Goal: Task Accomplishment & Management: Use online tool/utility

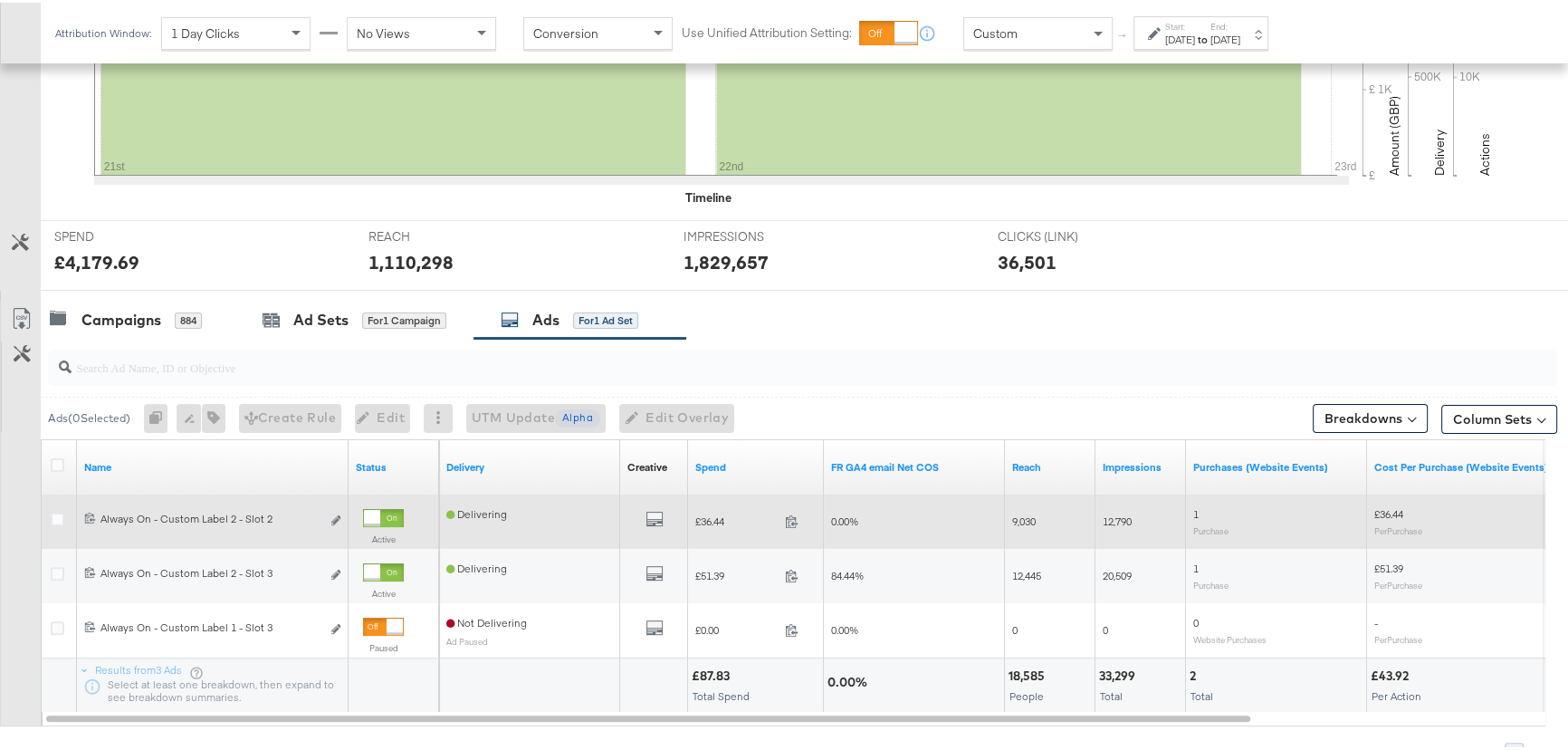
scroll to position [623, 0]
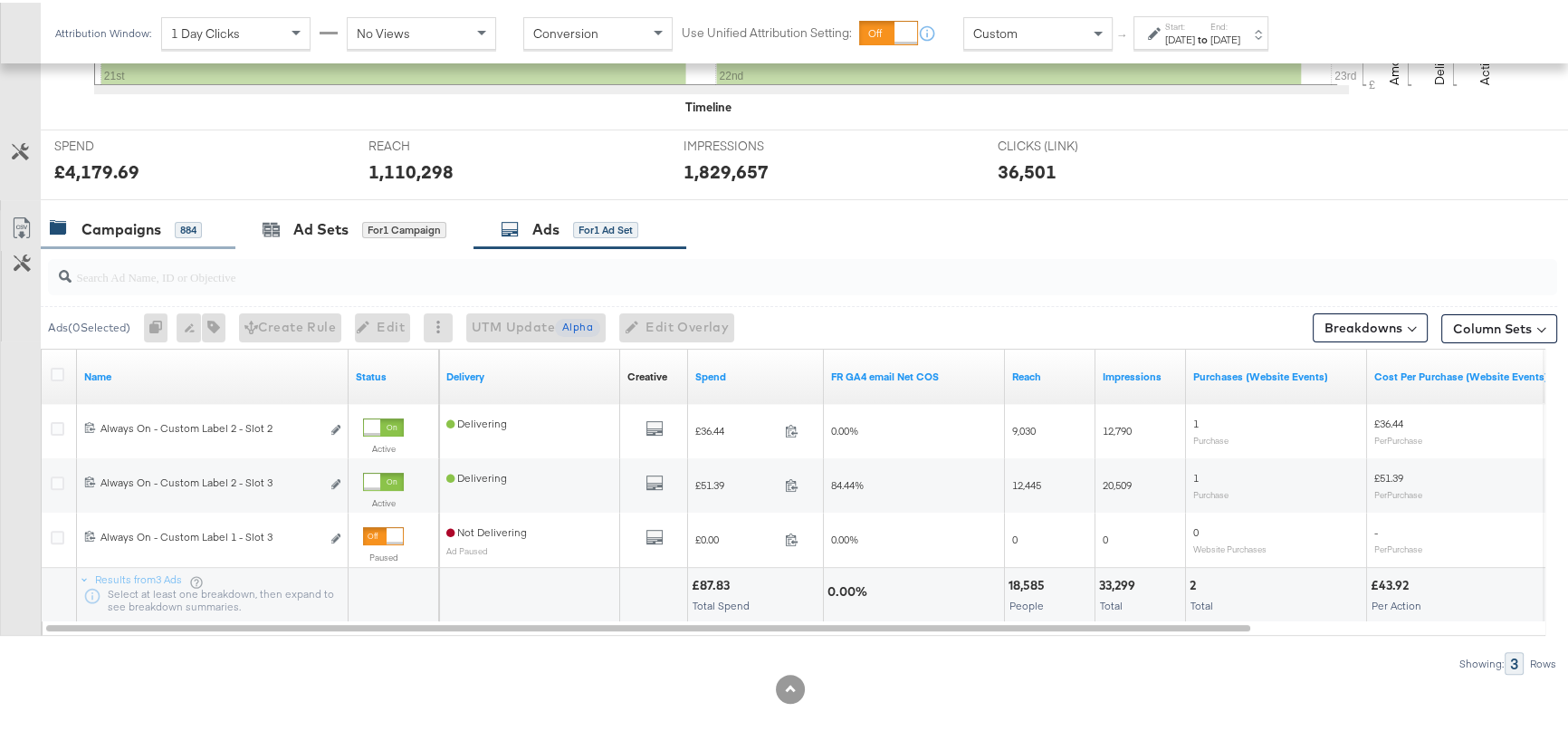
click at [127, 216] on div "Campaigns" at bounding box center [121, 227] width 80 height 21
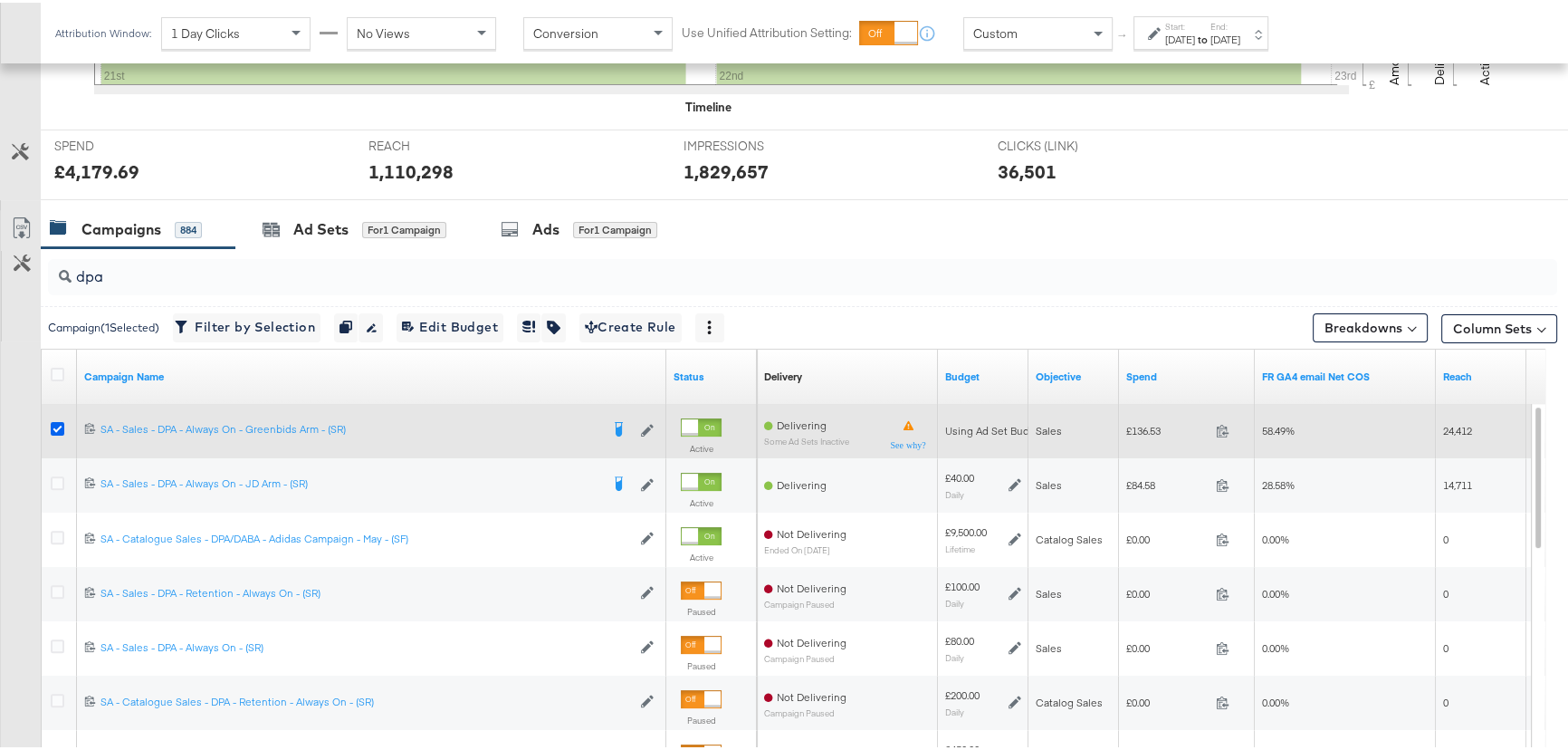
click at [55, 424] on icon at bounding box center [57, 426] width 13 height 13
click at [0, 0] on input "checkbox" at bounding box center [0, 0] width 0 height 0
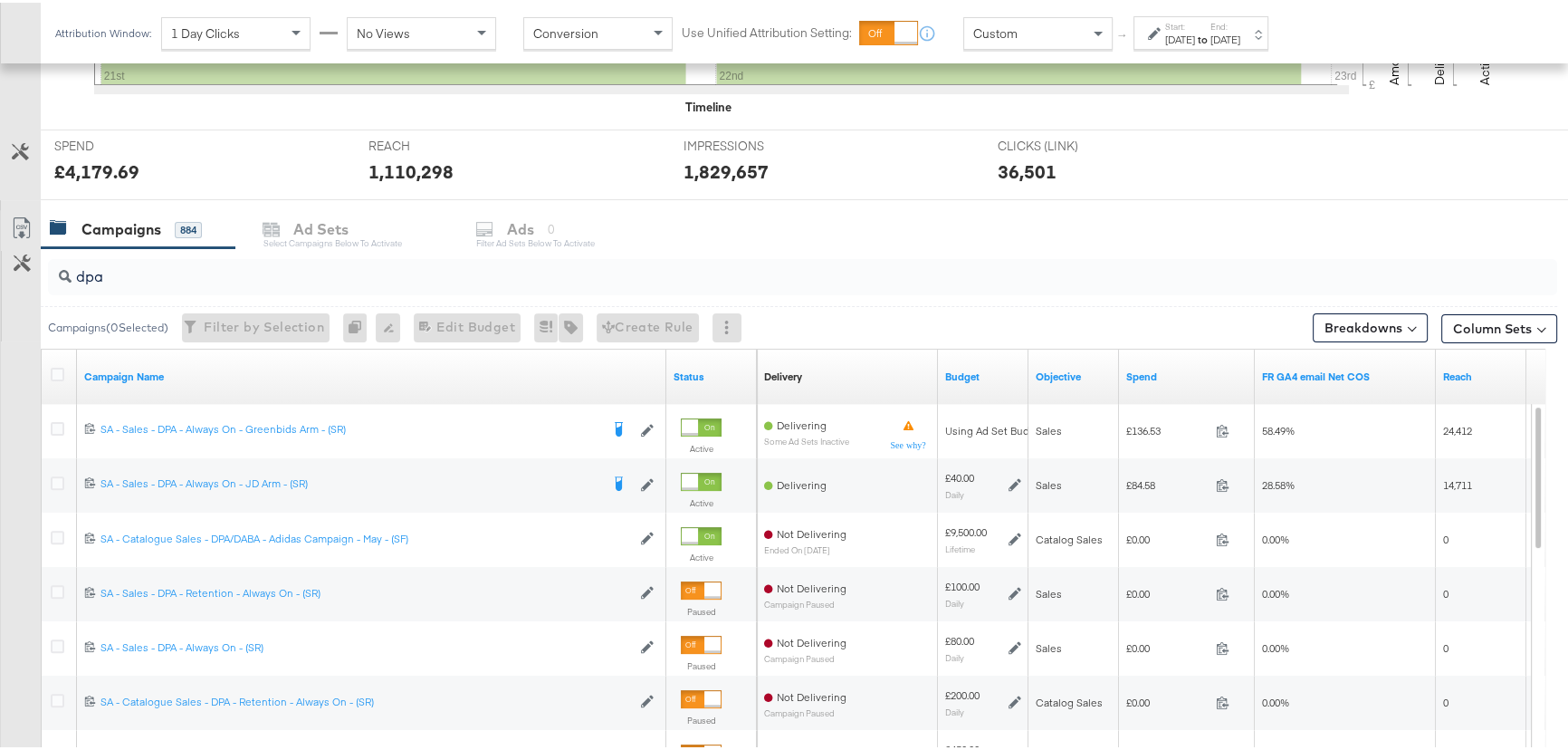
click at [118, 281] on input "dpa" at bounding box center [745, 267] width 1349 height 36
drag, startPoint x: 124, startPoint y: 274, endPoint x: 16, endPoint y: 267, distance: 108.2
click at [18, 268] on div "dpa Campaigns ( 0 Selected) Filter by Selection Filter 0 campaigns 0 Rename 0 c…" at bounding box center [778, 567] width 1558 height 644
type input "n"
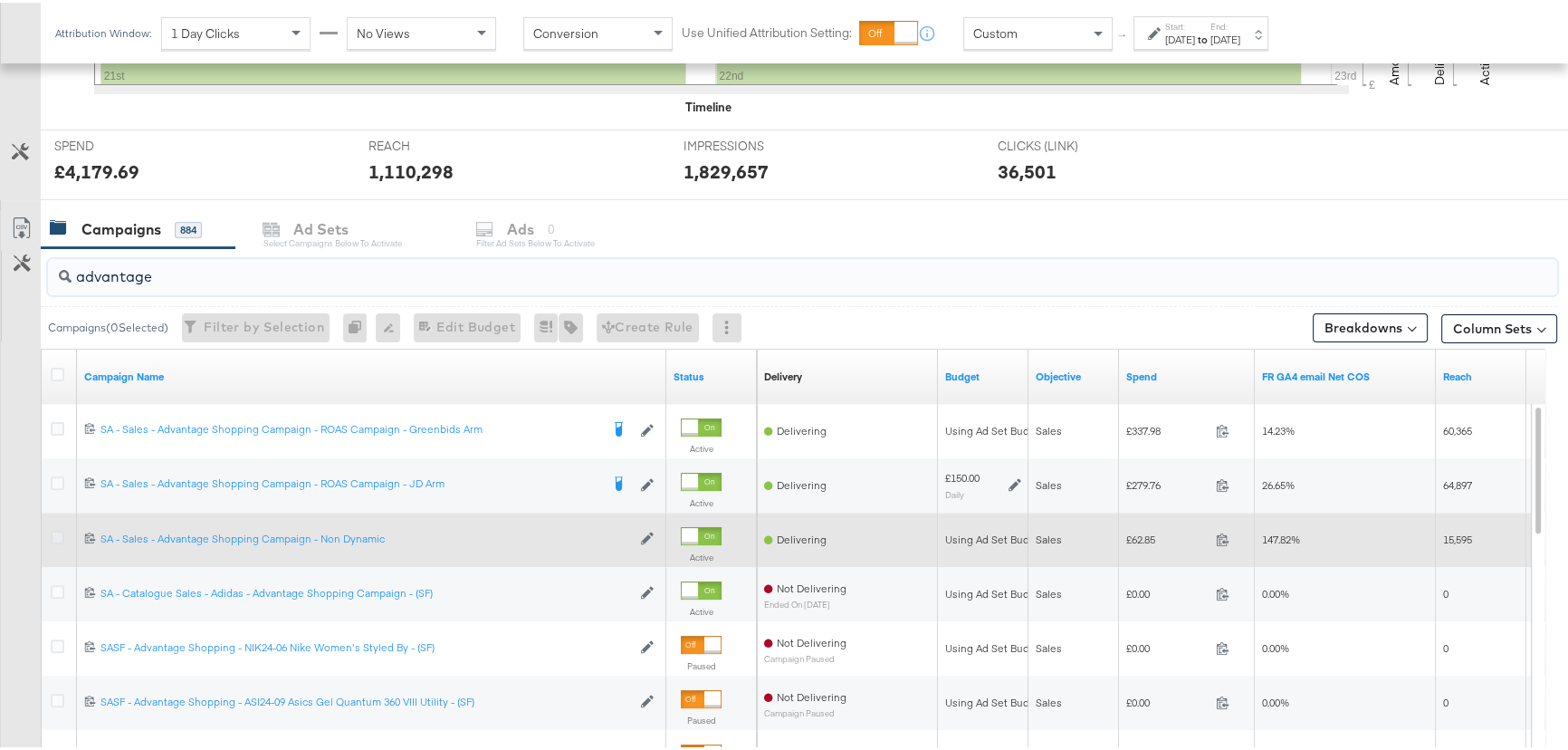
type input "advantage"
click at [55, 529] on icon at bounding box center [57, 535] width 13 height 13
click at [0, 0] on input "checkbox" at bounding box center [0, 0] width 0 height 0
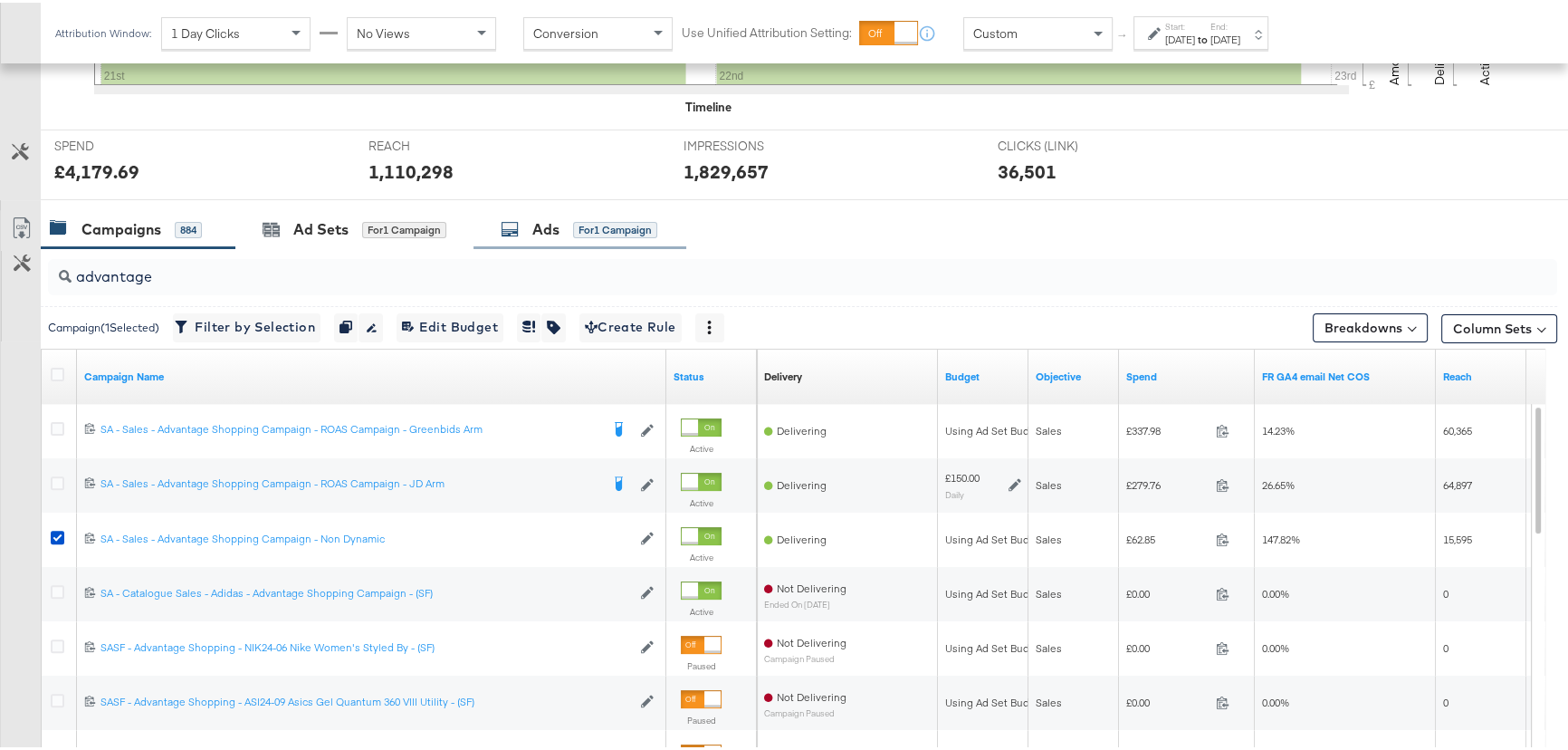
click at [400, 221] on div "for 1 Campaign" at bounding box center [404, 227] width 85 height 16
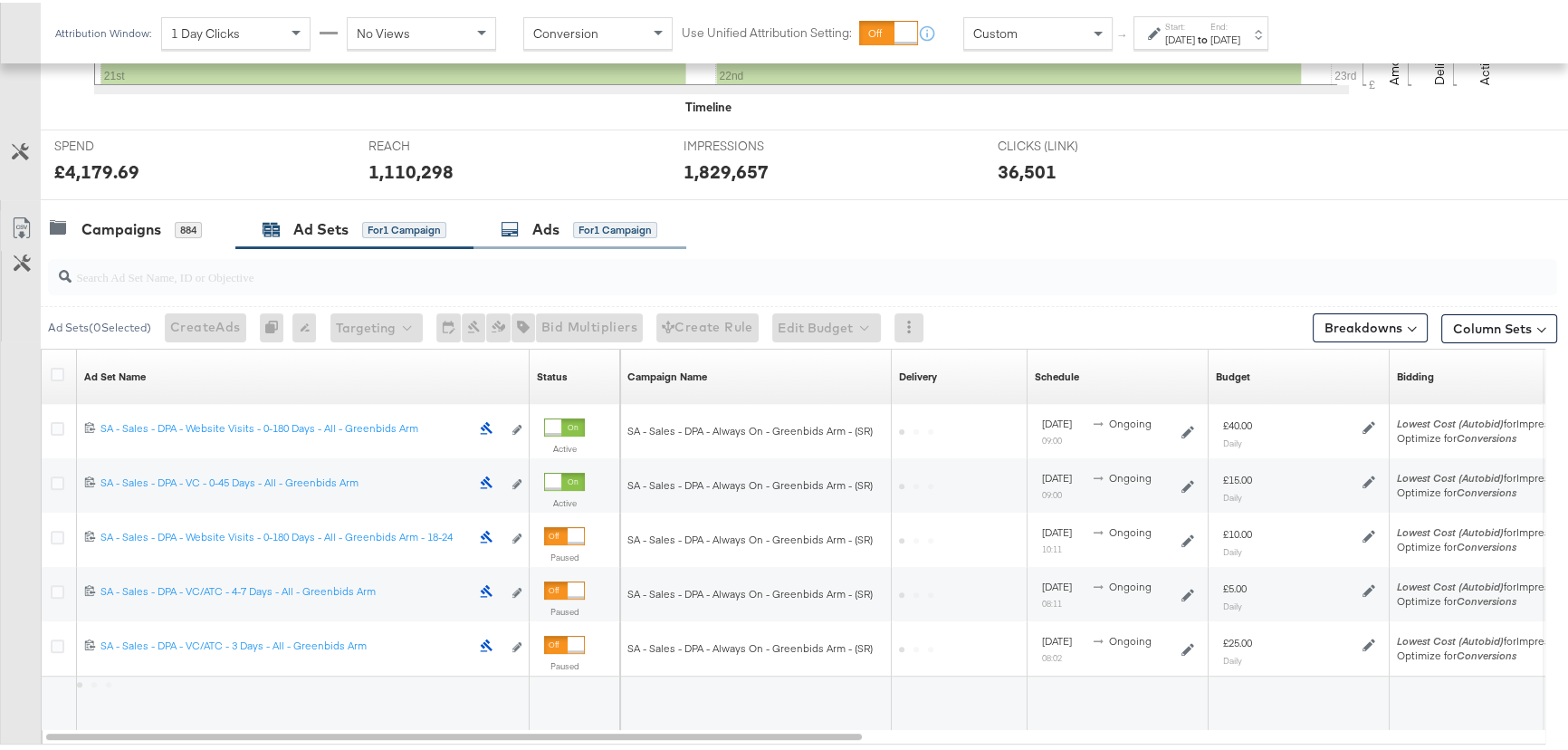
click at [579, 221] on div "for 1 Campaign" at bounding box center [616, 227] width 85 height 16
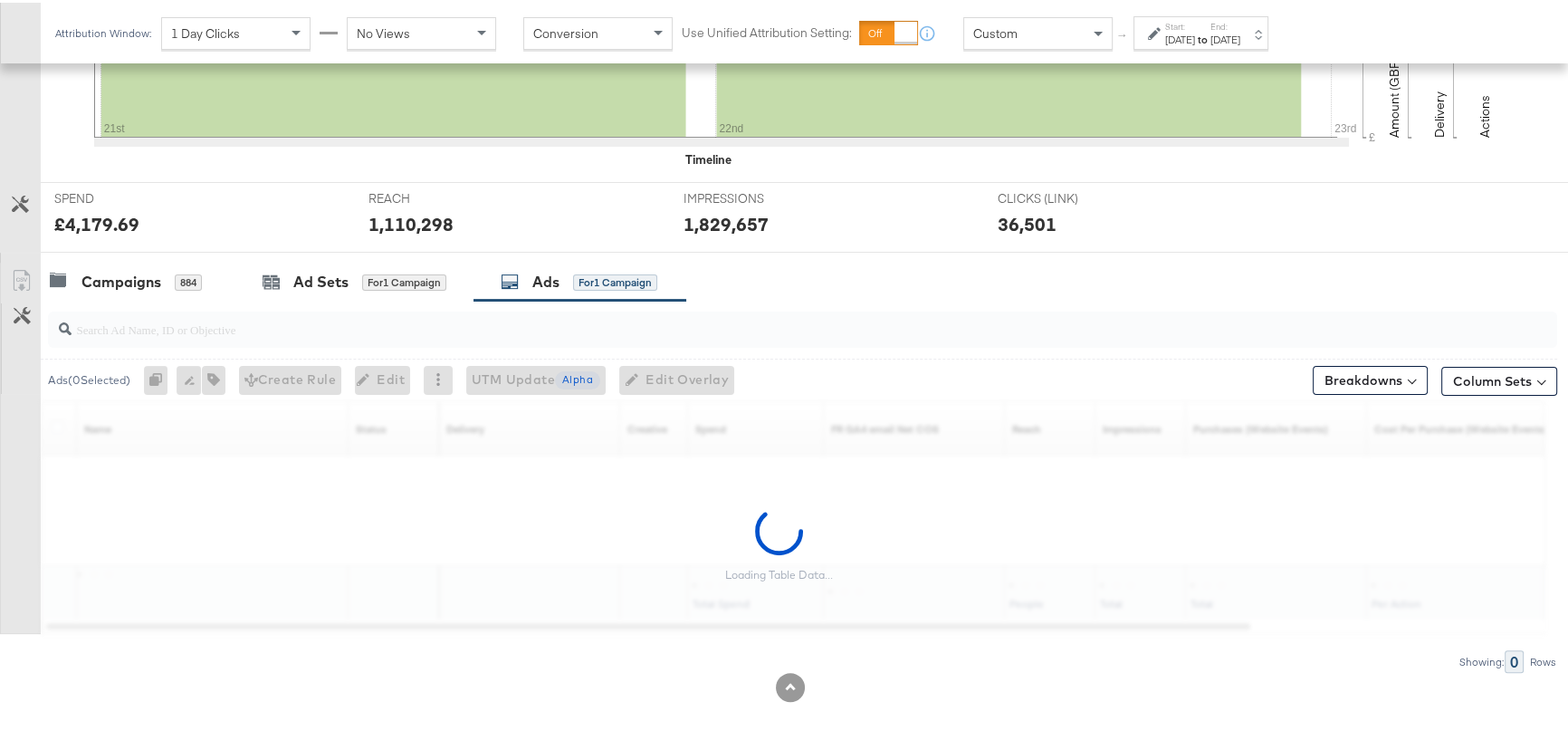
scroll to position [569, 0]
click at [307, 279] on div "Ad Sets" at bounding box center [321, 281] width 55 height 21
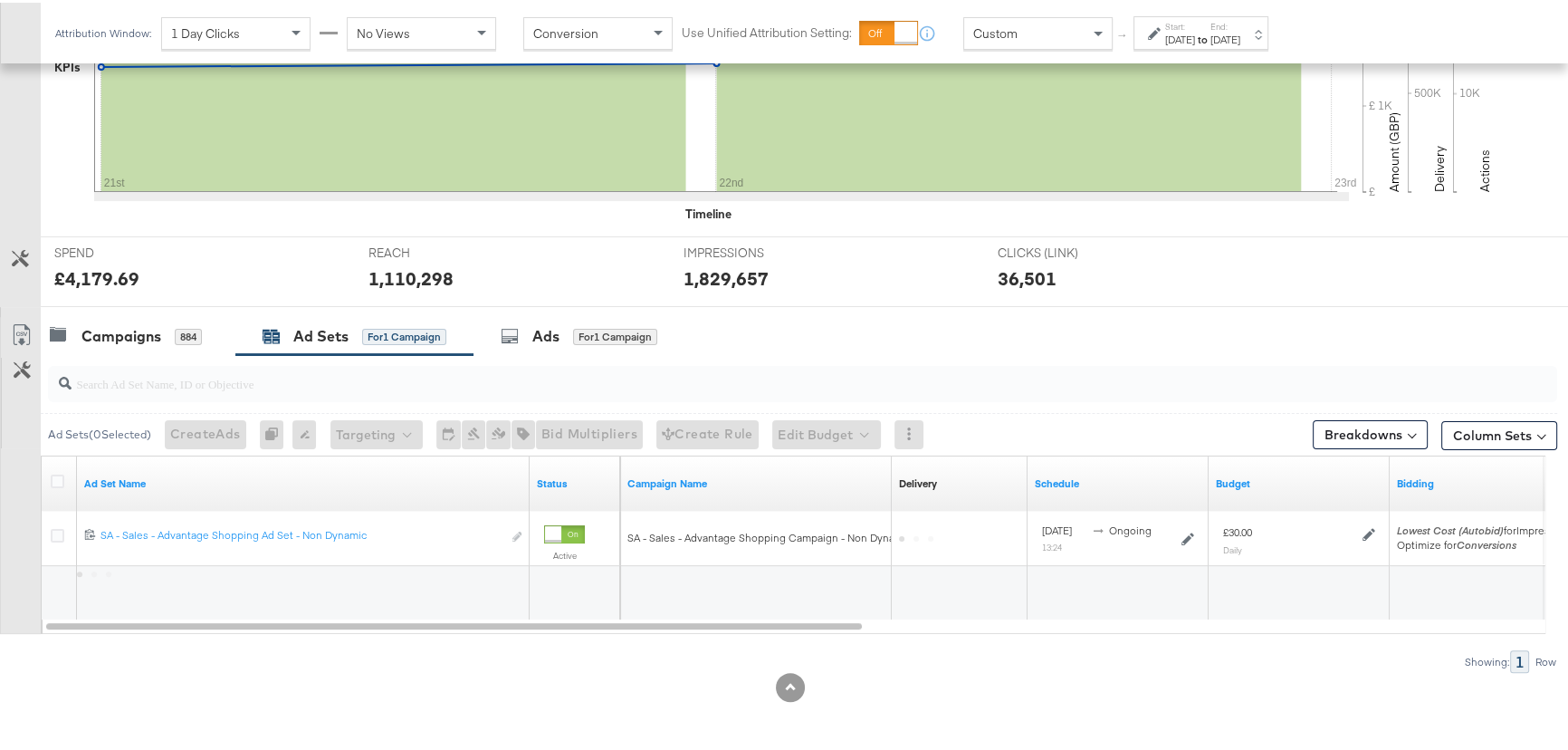
scroll to position [514, 0]
click at [532, 330] on div "Ads for 1 Campaign" at bounding box center [579, 336] width 157 height 21
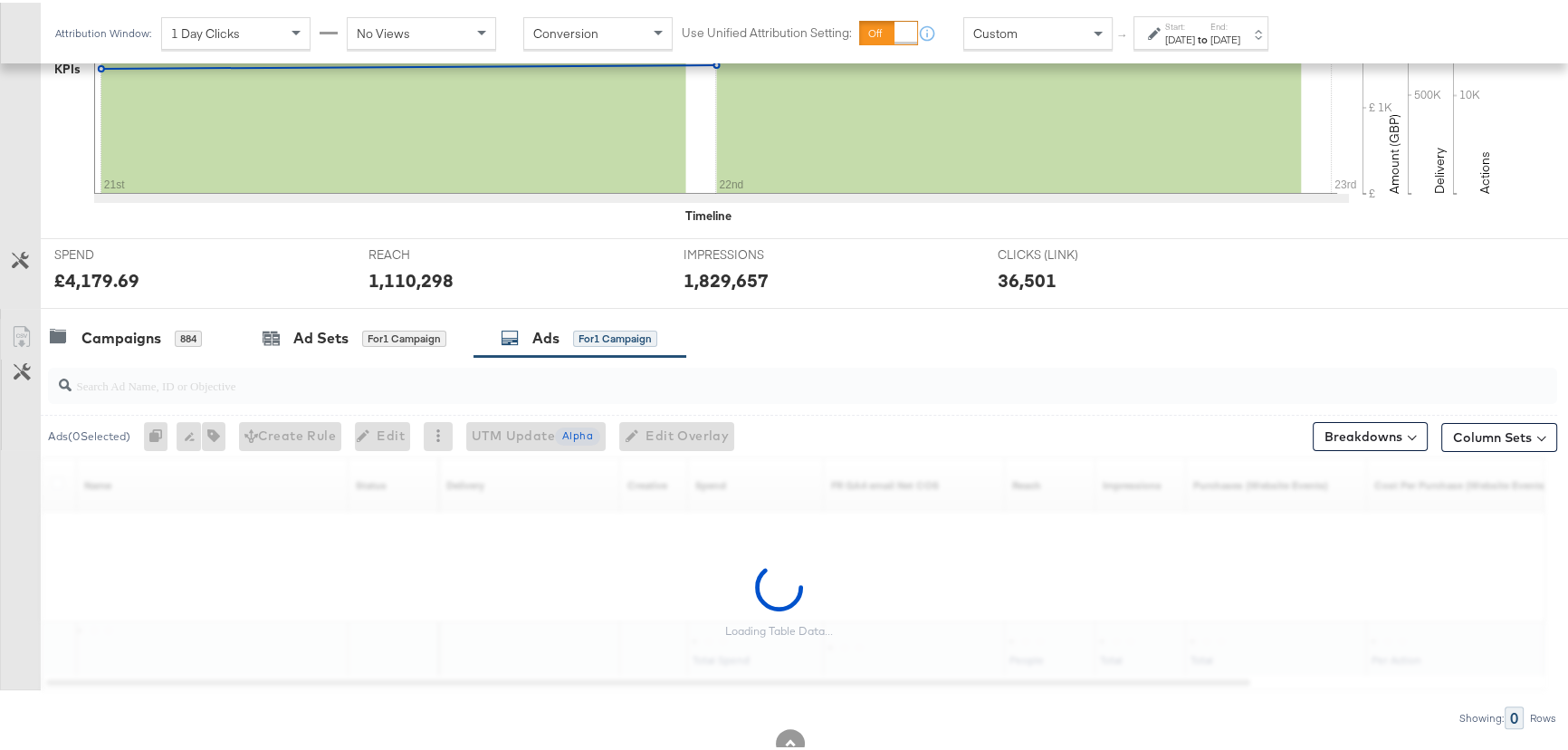
scroll to position [569, 0]
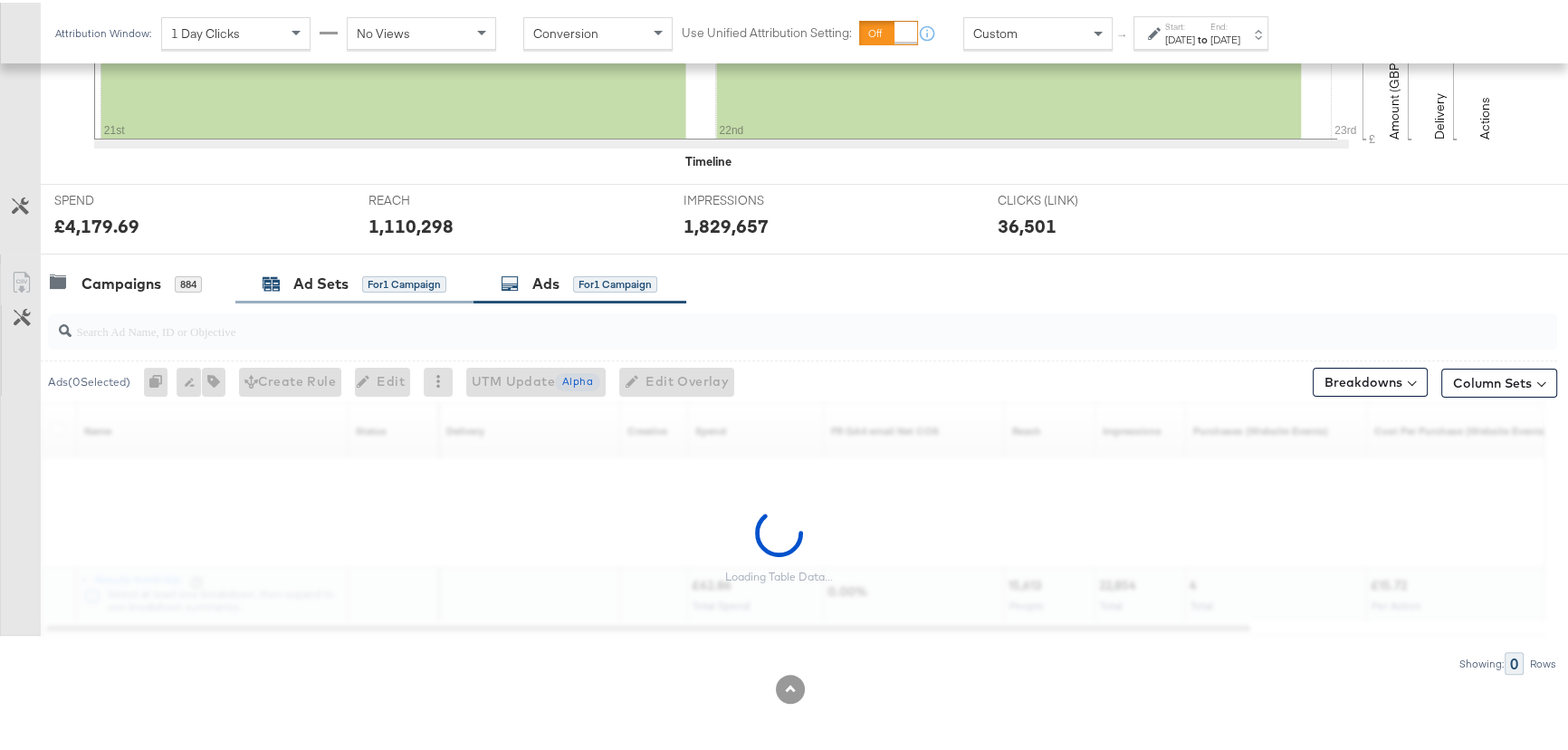
click at [335, 284] on div "Ad Sets" at bounding box center [321, 281] width 55 height 21
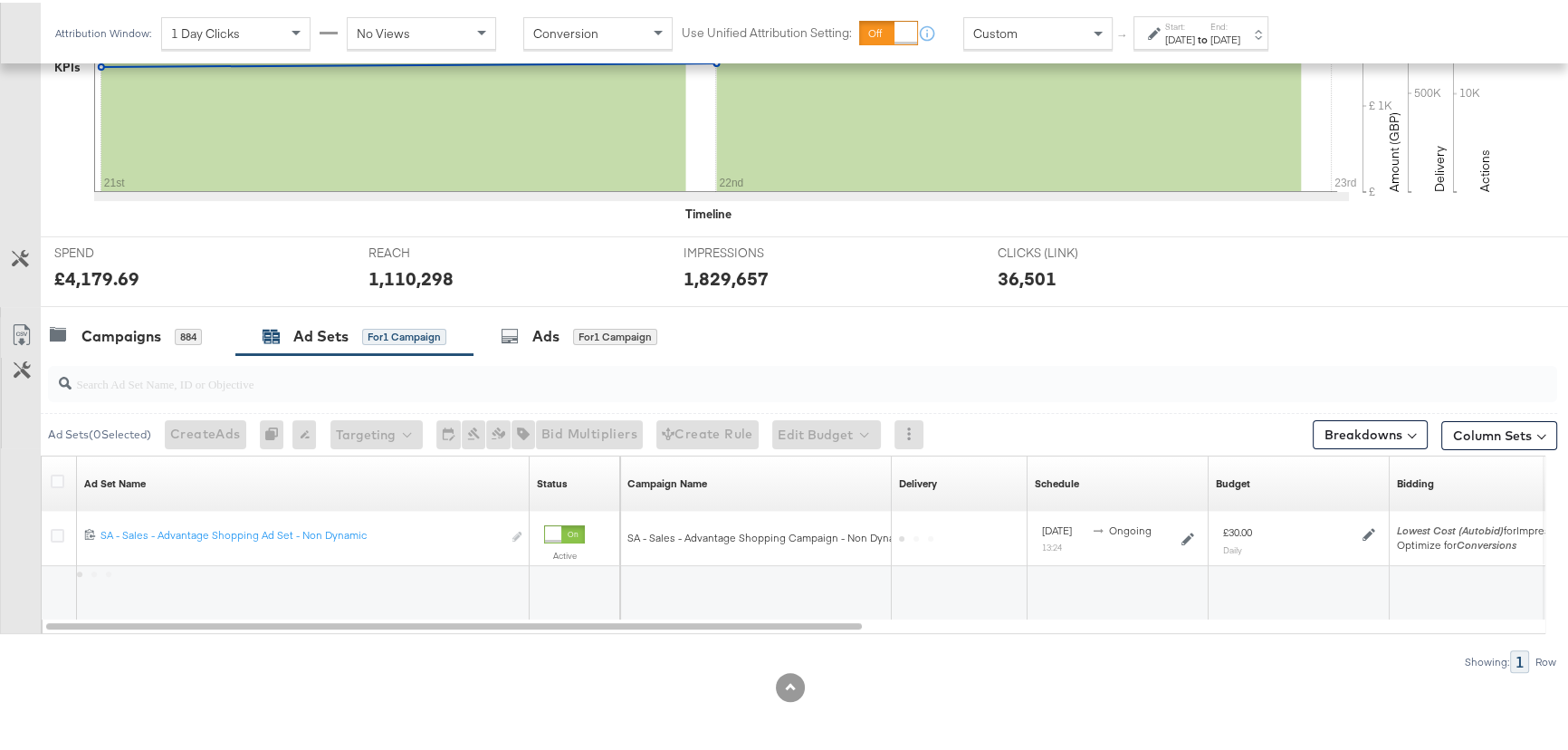
scroll to position [514, 0]
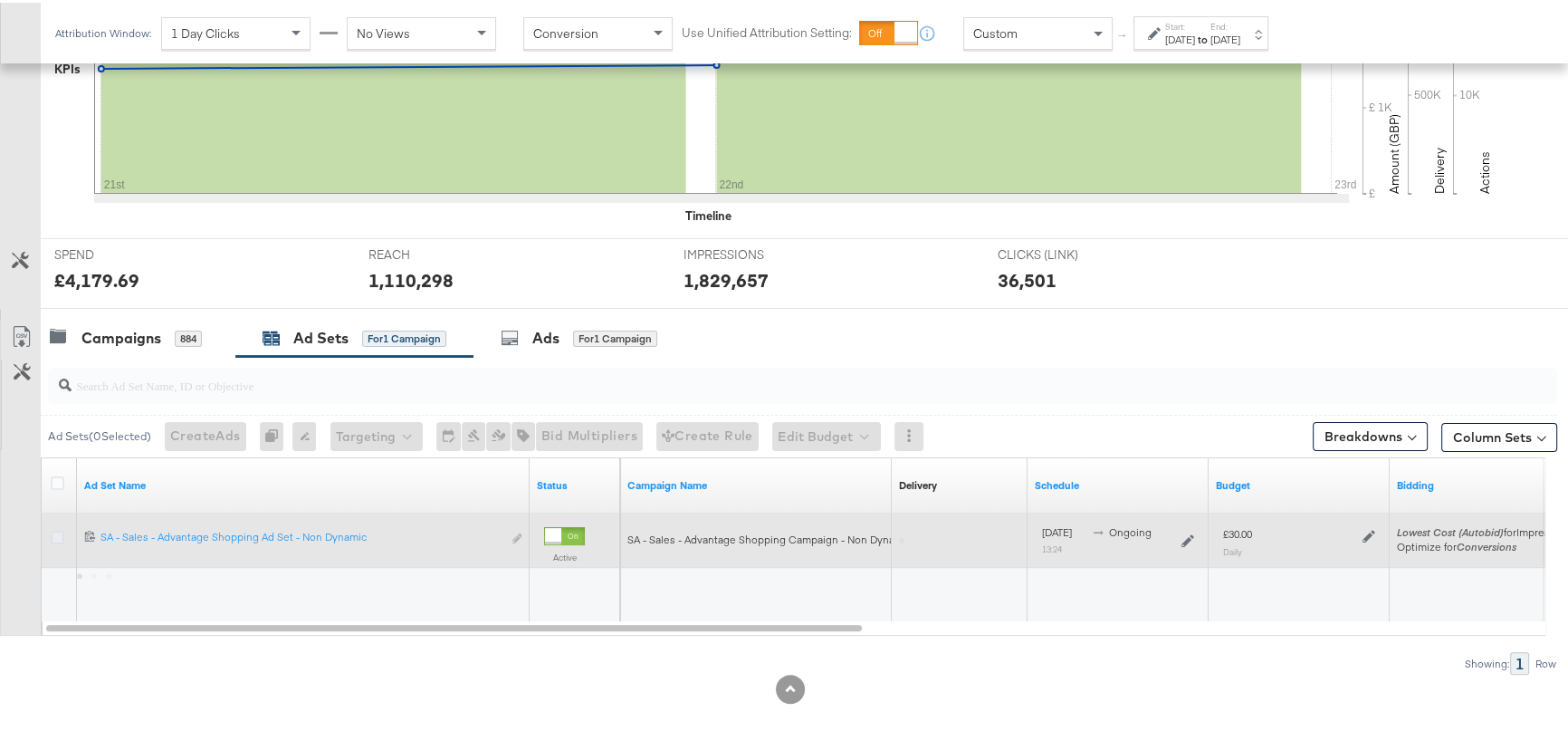
click at [62, 529] on icon at bounding box center [57, 535] width 13 height 13
click at [0, 0] on input "checkbox" at bounding box center [0, 0] width 0 height 0
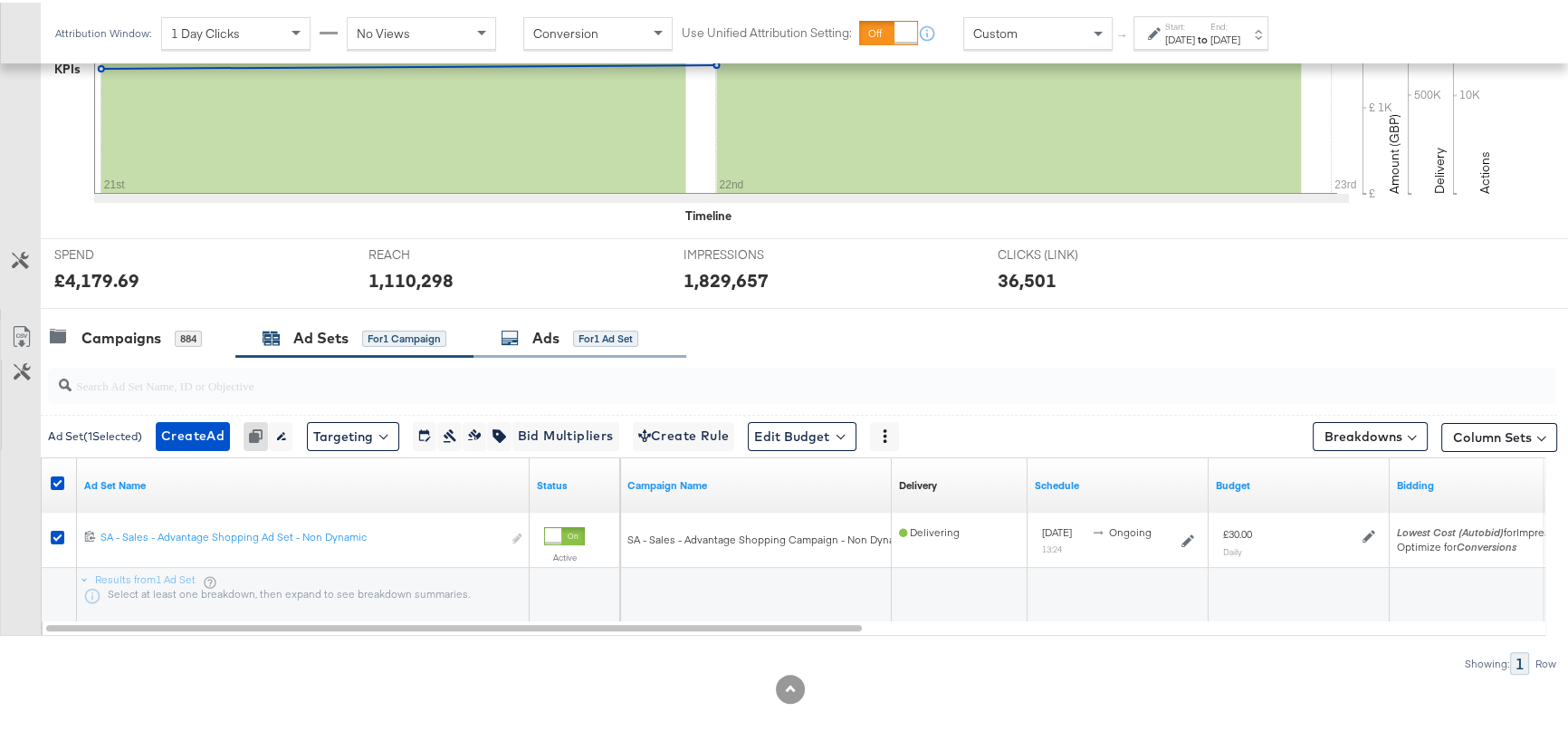
click at [553, 332] on div "Ads" at bounding box center [545, 336] width 27 height 21
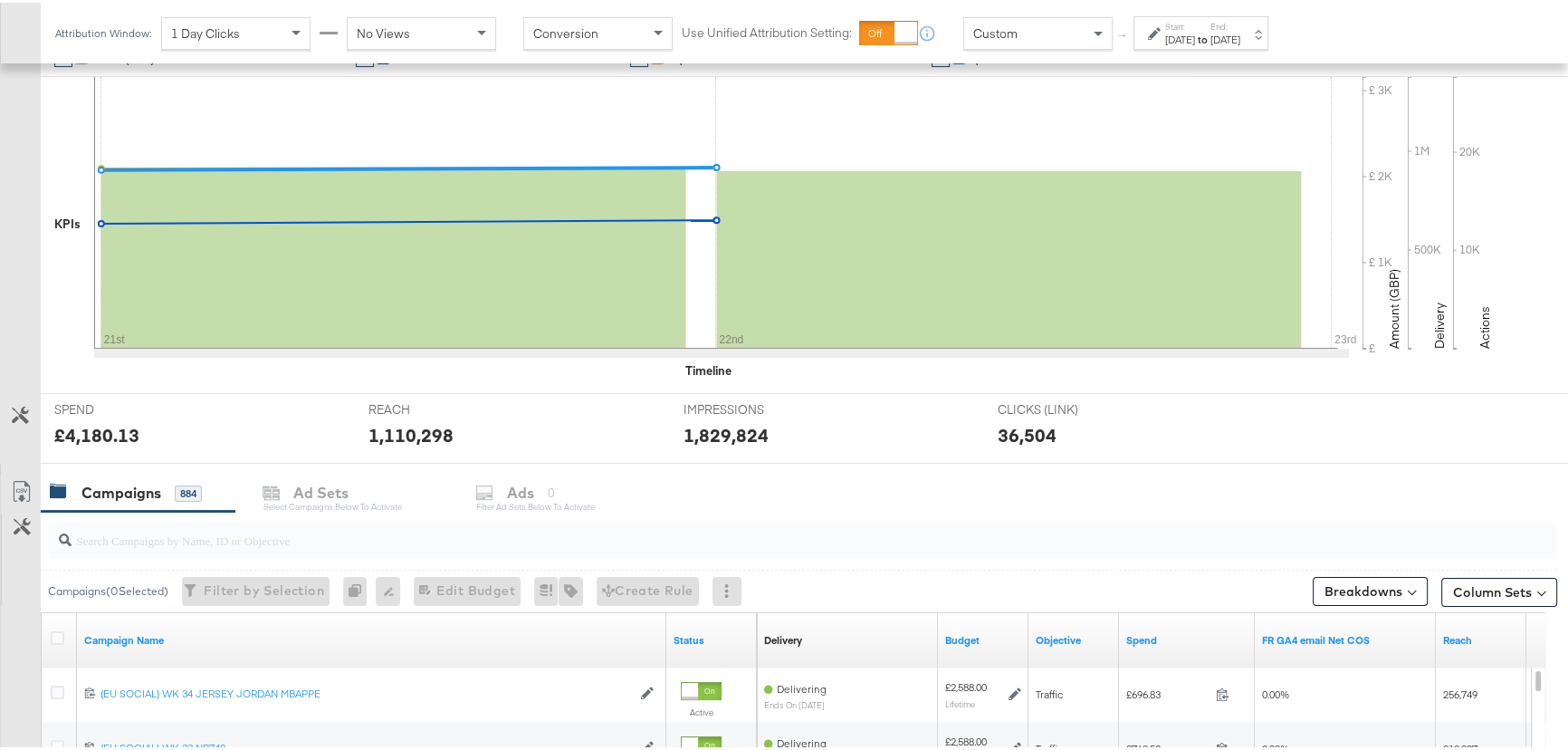
scroll to position [411, 0]
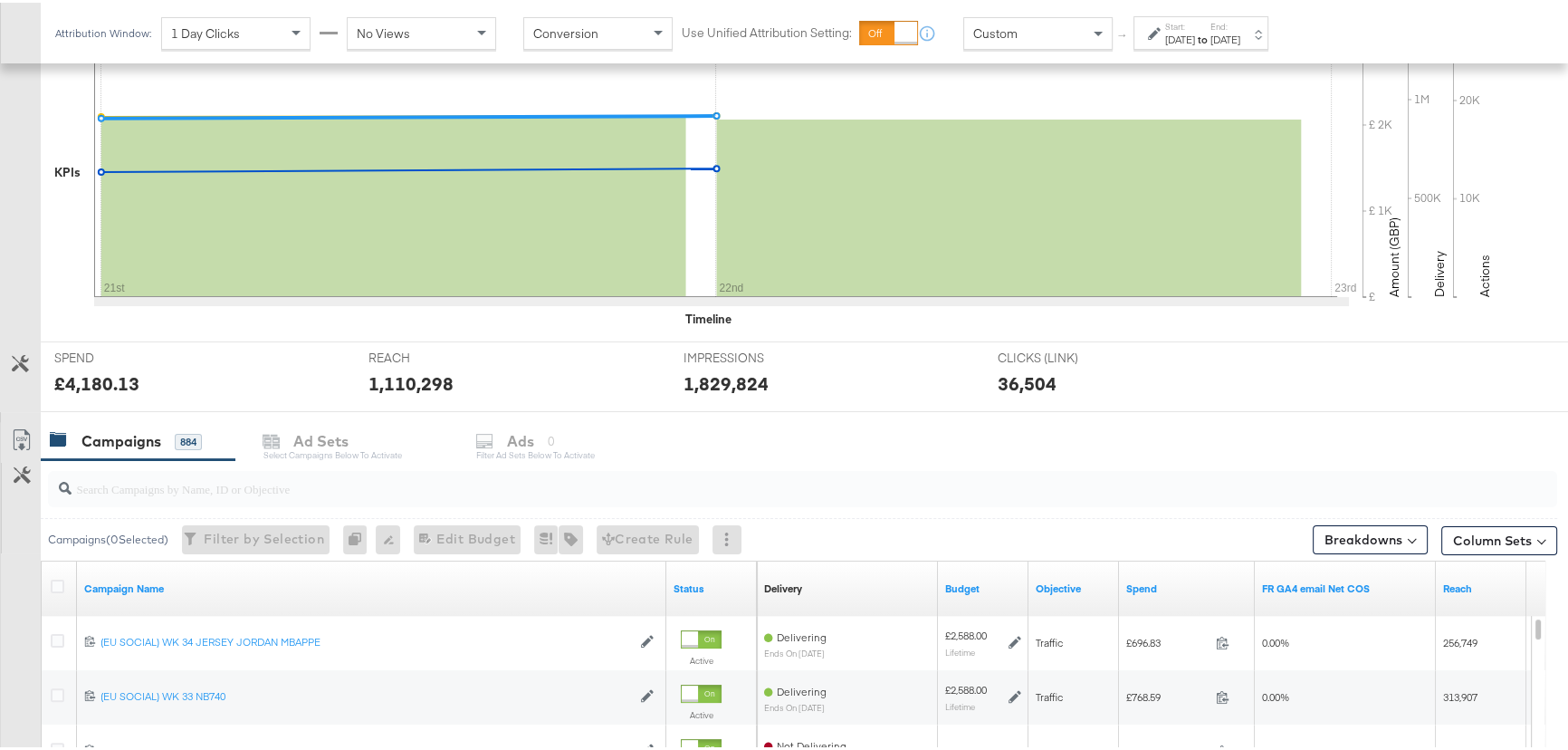
click at [174, 503] on div at bounding box center [803, 486] width 1510 height 43
click at [176, 488] on input "search" at bounding box center [745, 478] width 1349 height 36
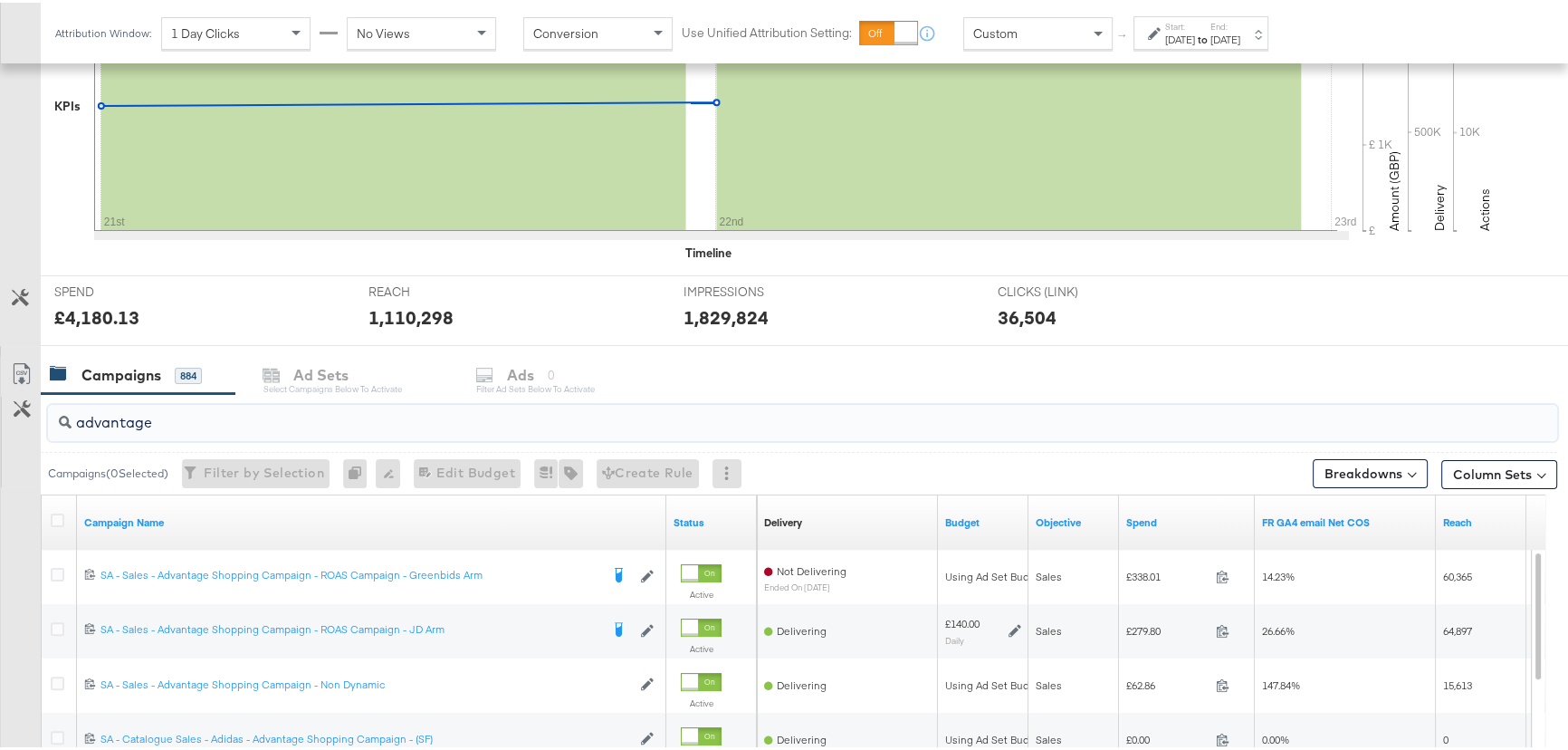
scroll to position [741, 0]
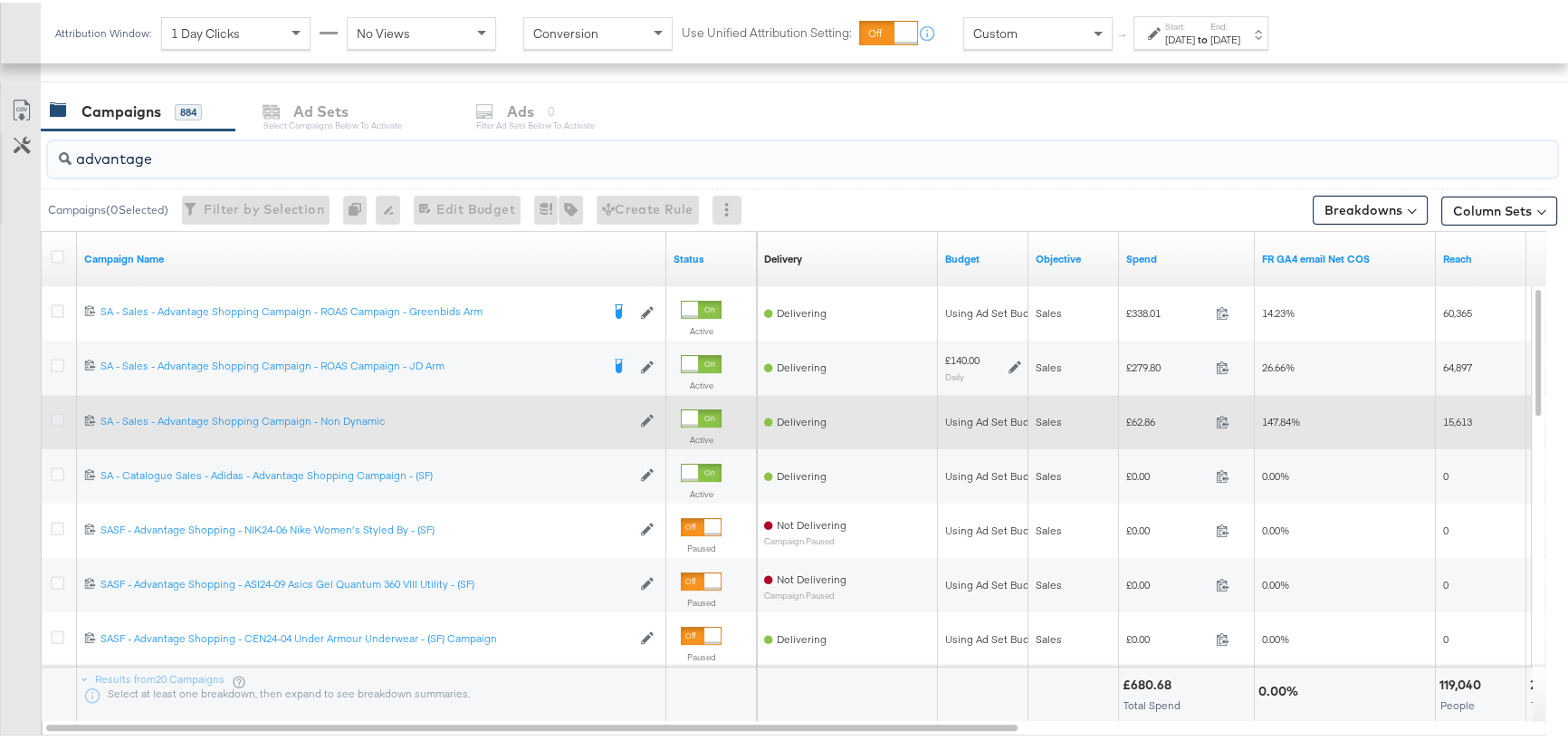
type input "advantage"
click at [57, 415] on icon at bounding box center [57, 416] width 13 height 13
click at [0, 0] on input "checkbox" at bounding box center [0, 0] width 0 height 0
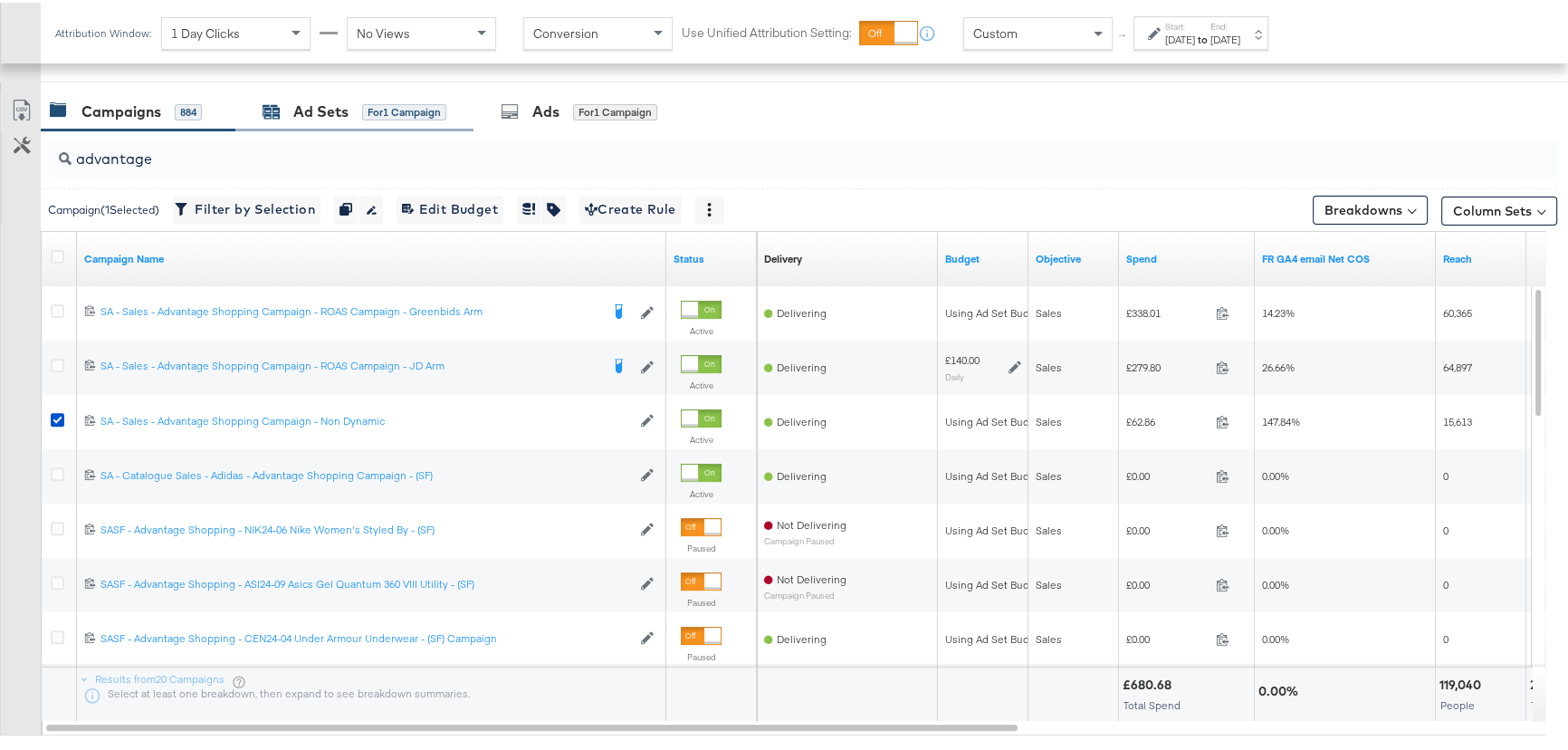
click at [307, 115] on div "Ad Sets" at bounding box center [321, 109] width 55 height 21
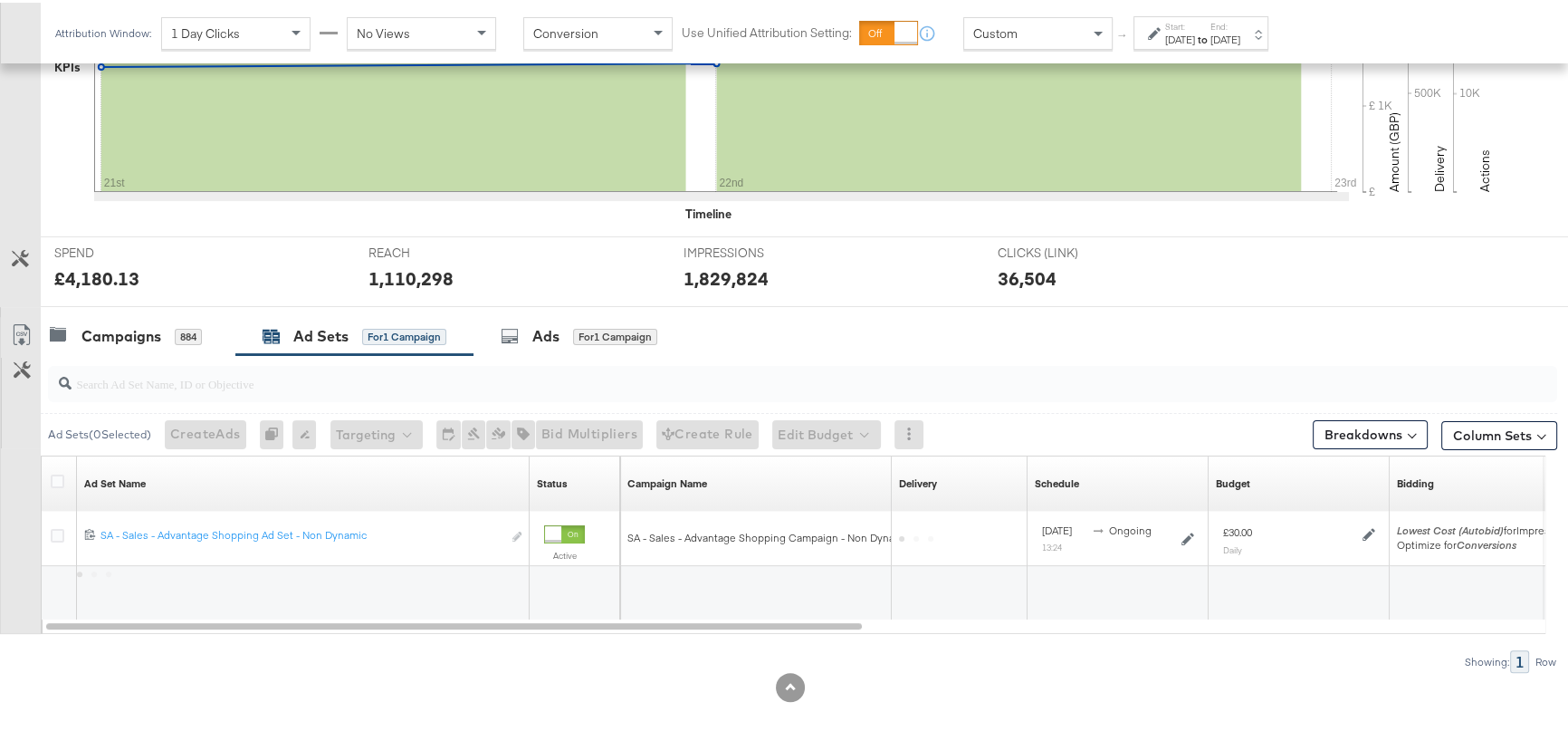
scroll to position [514, 0]
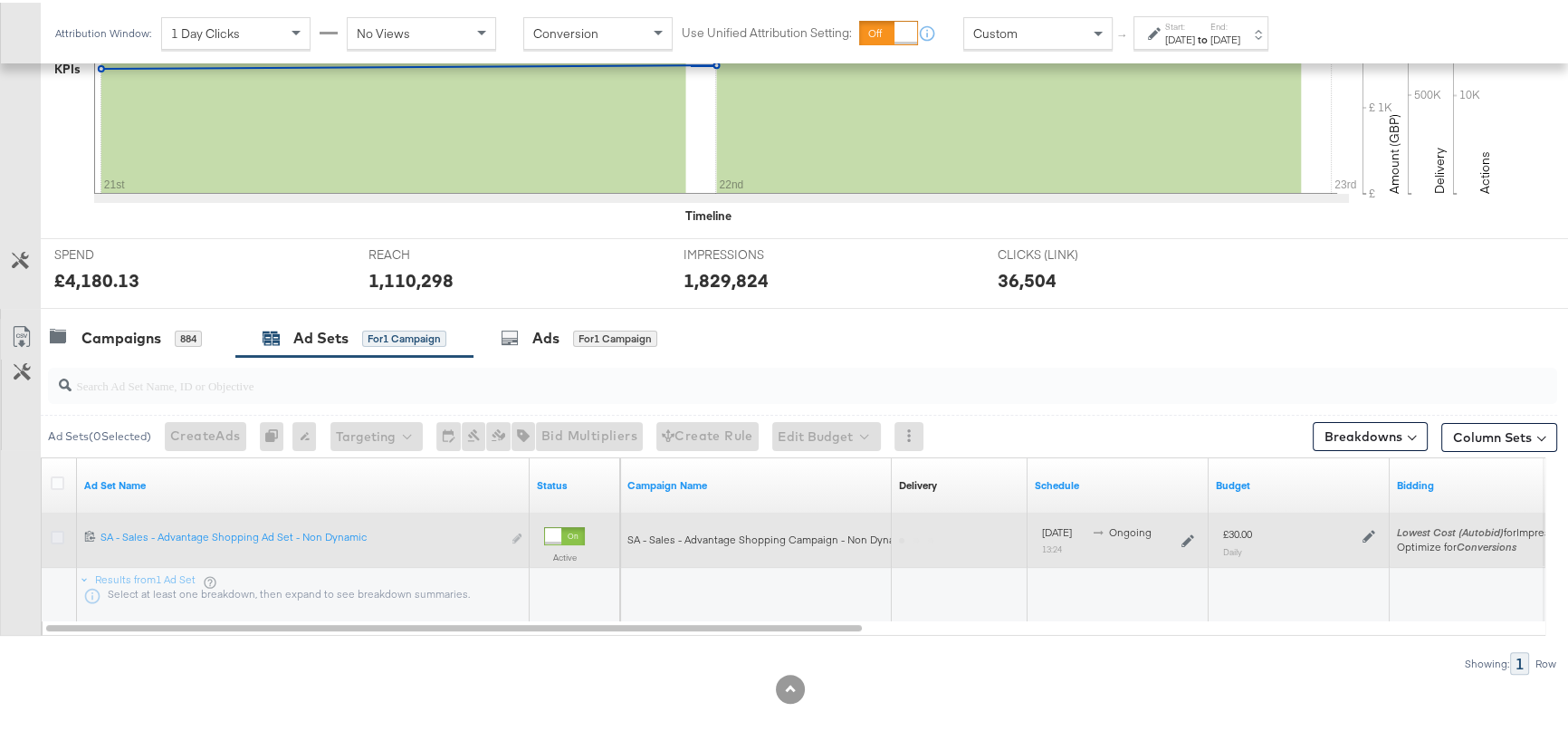
click at [56, 539] on icon at bounding box center [57, 535] width 13 height 13
click at [0, 0] on input "checkbox" at bounding box center [0, 0] width 0 height 0
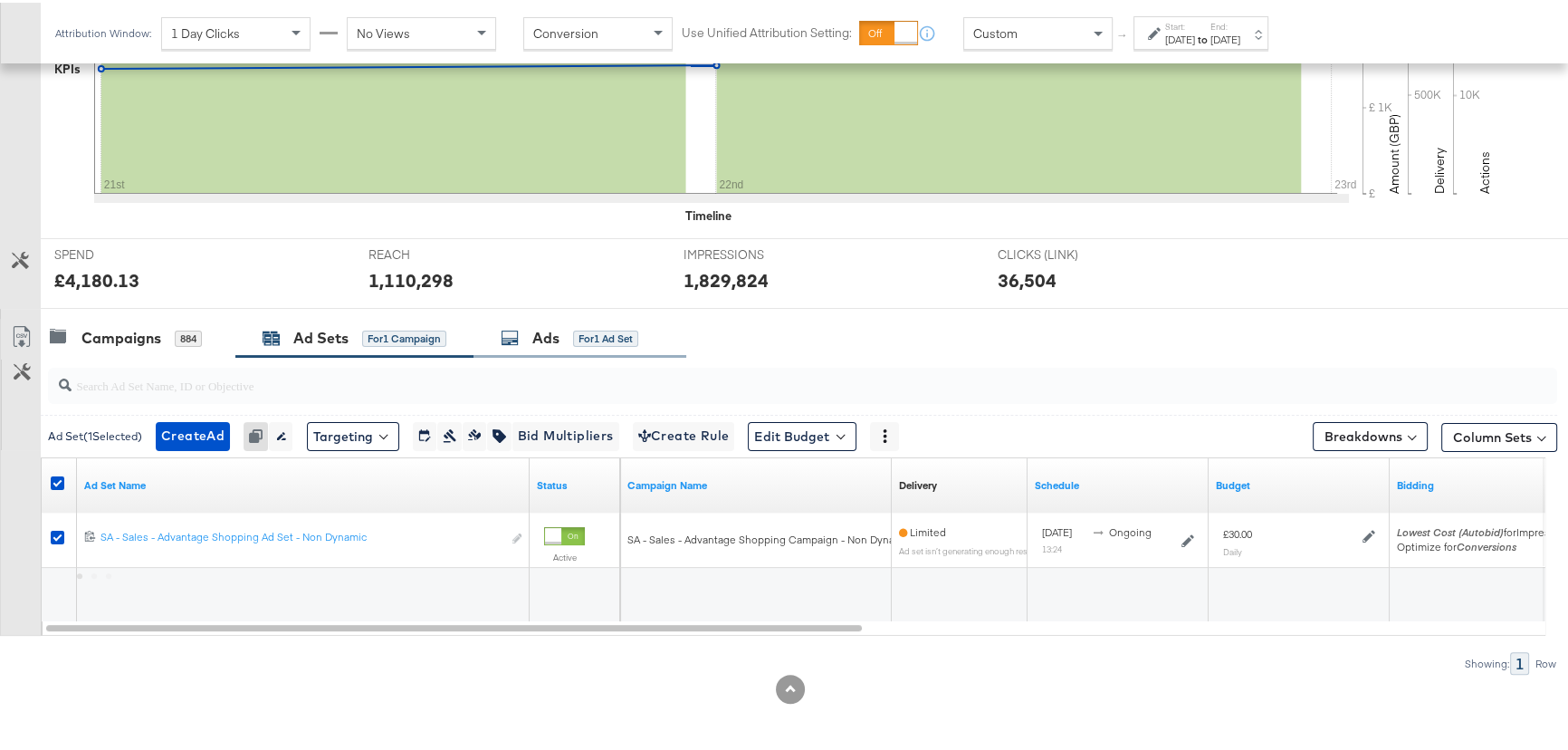
click at [555, 335] on div "Ads" at bounding box center [545, 336] width 27 height 21
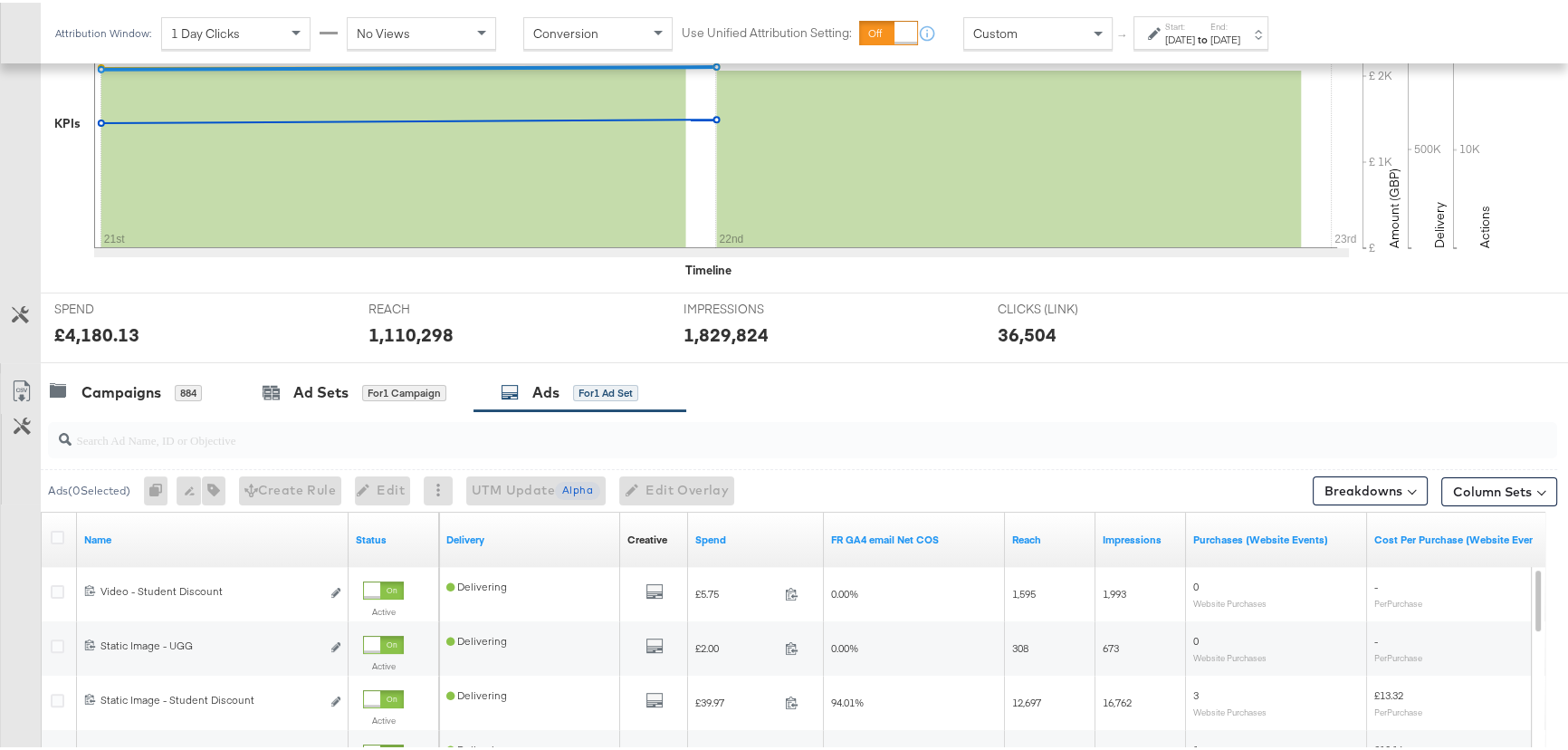
scroll to position [493, 0]
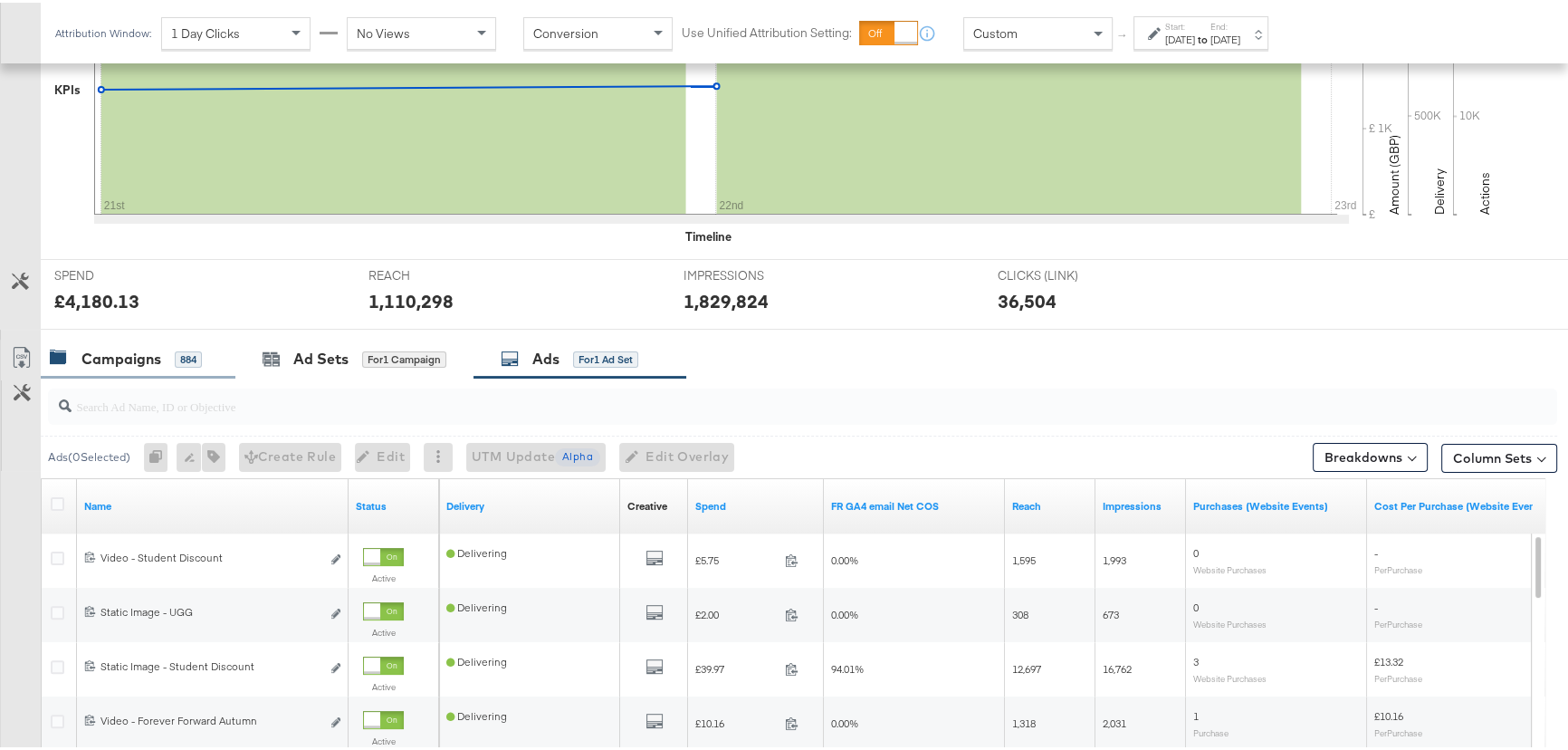
click at [115, 353] on div "Campaigns" at bounding box center [121, 356] width 80 height 21
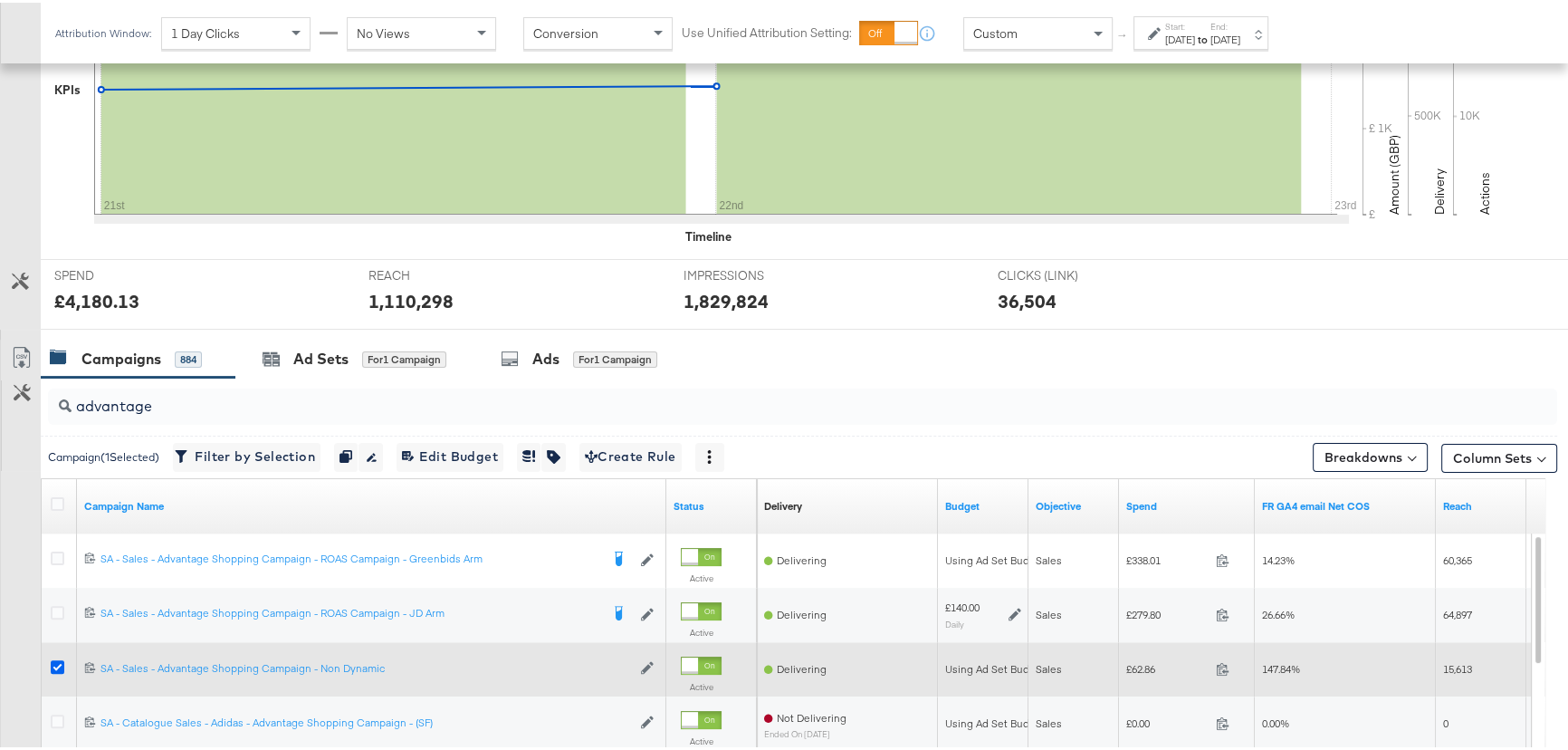
click at [54, 660] on icon at bounding box center [57, 664] width 13 height 13
click at [0, 0] on input "checkbox" at bounding box center [0, 0] width 0 height 0
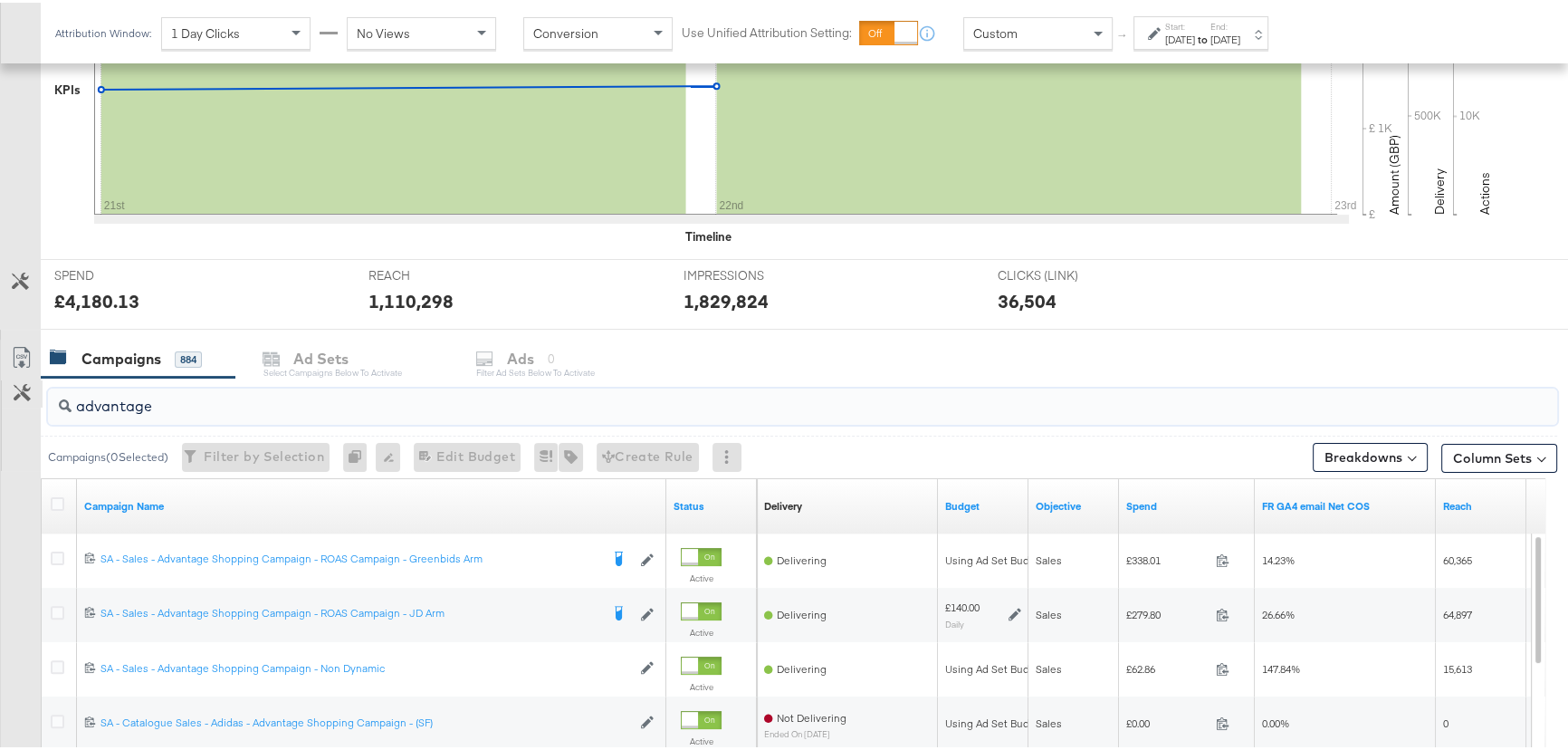
drag, startPoint x: 201, startPoint y: 397, endPoint x: 9, endPoint y: 399, distance: 192.0
click at [9, 399] on div "advantage Campaigns ( 0 Selected) Filter by Selection Filter 0 campaigns 0 Rena…" at bounding box center [778, 696] width 1558 height 644
click at [172, 392] on input "advantage" at bounding box center [745, 397] width 1349 height 36
drag, startPoint x: 172, startPoint y: 406, endPoint x: 21, endPoint y: 407, distance: 151.0
click at [21, 407] on div "advantage Campaigns ( 0 Selected) Filter by Selection Filter 0 campaigns 0 Rena…" at bounding box center [778, 696] width 1558 height 644
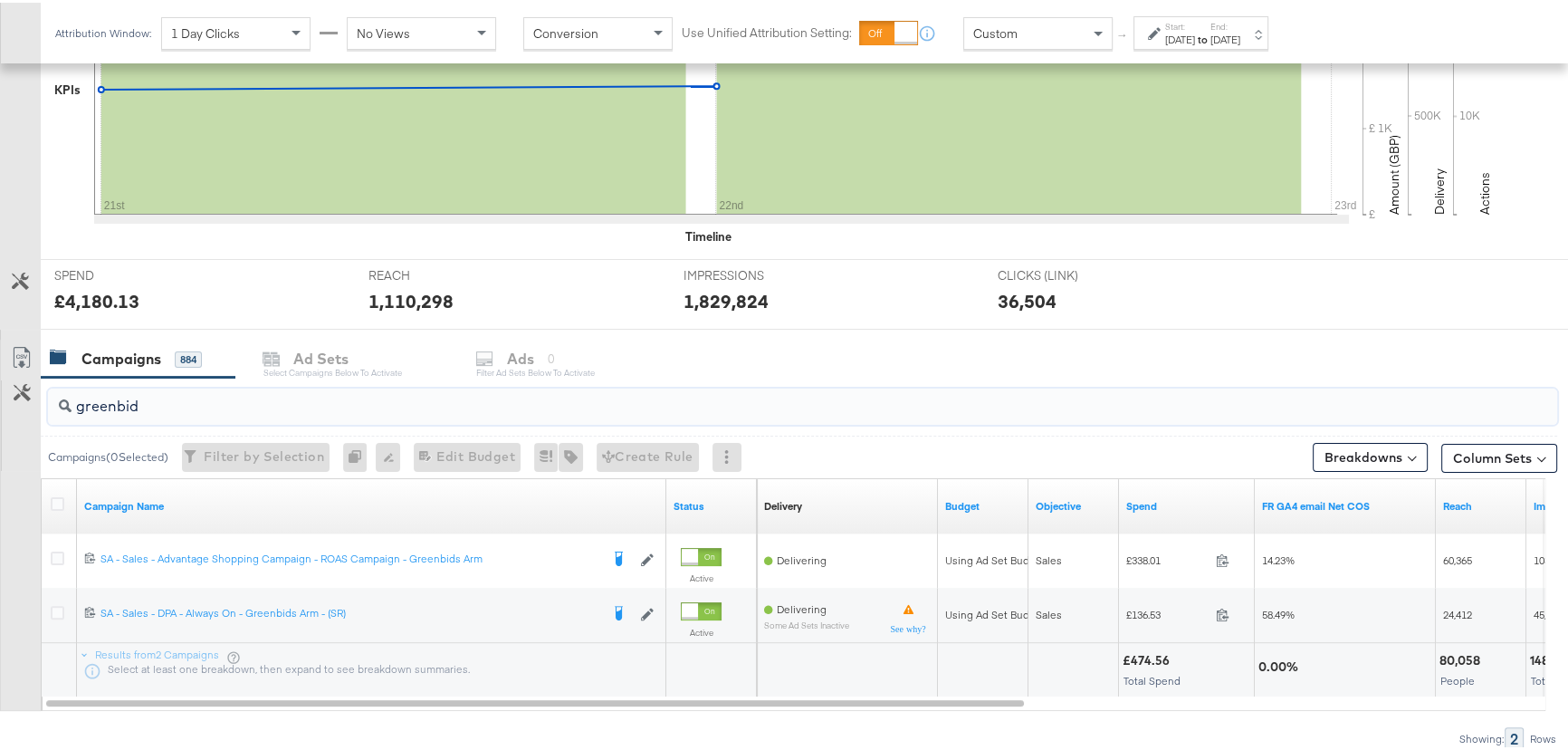
type input "greenbid"
